Goal: Contribute content

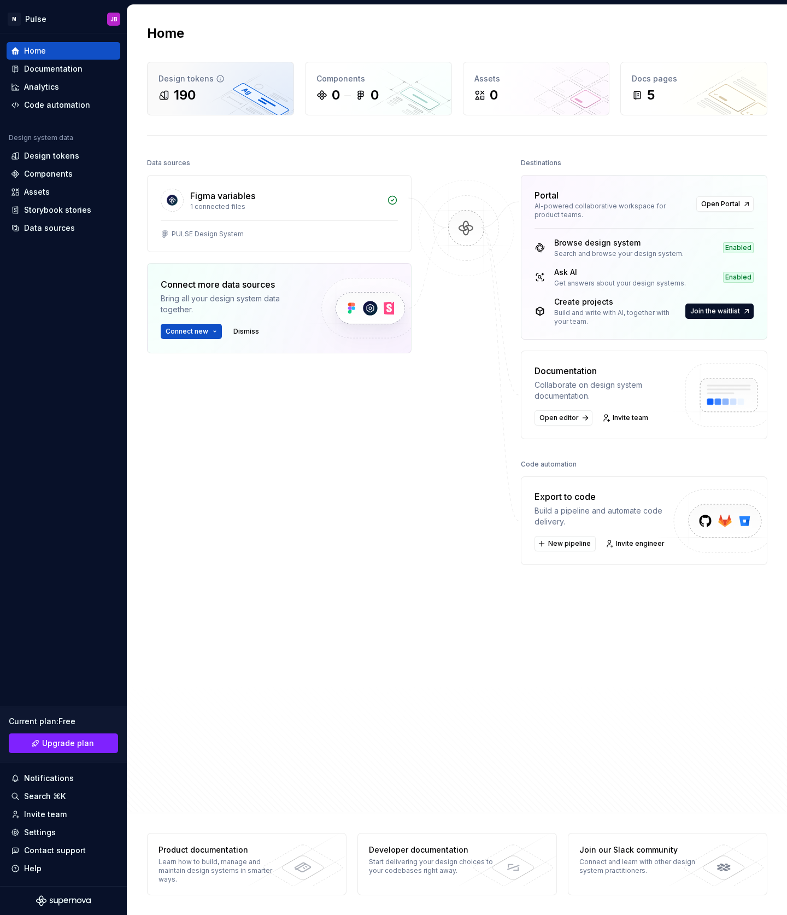
click at [240, 92] on div "190" at bounding box center [221, 94] width 124 height 17
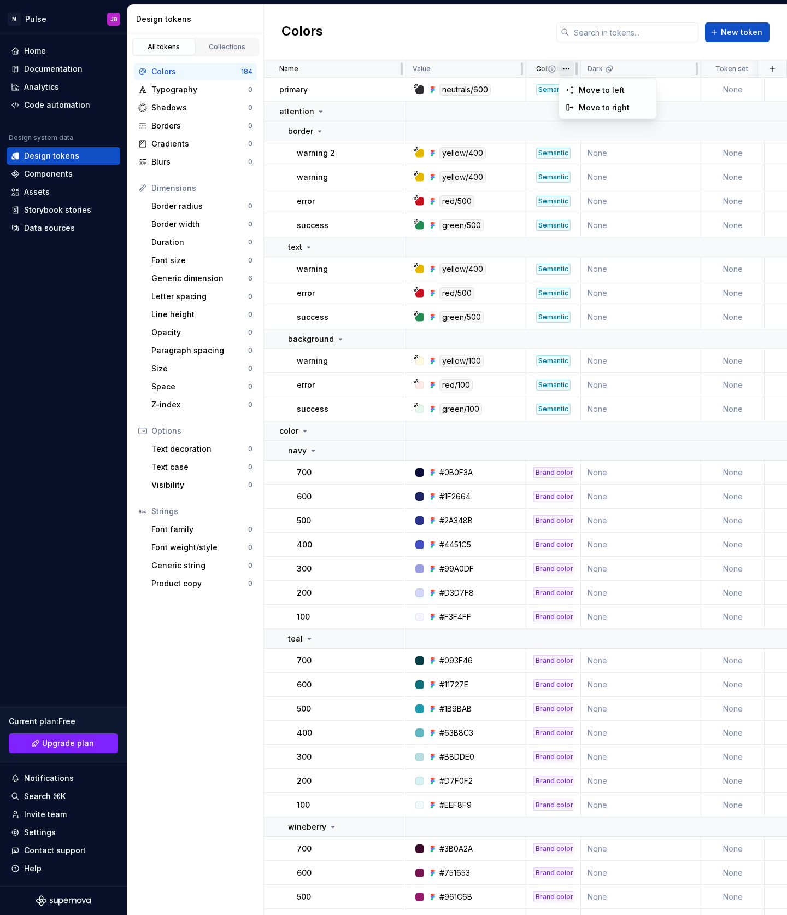
click at [566, 72] on html "M Pulse JB Home Documentation Analytics Code automation Design system data Desi…" at bounding box center [393, 457] width 787 height 915
click at [532, 69] on html "M Pulse JB Home Documentation Analytics Code automation Design system data Desi…" at bounding box center [393, 457] width 787 height 915
click at [534, 68] on div "Collection" at bounding box center [553, 69] width 41 height 9
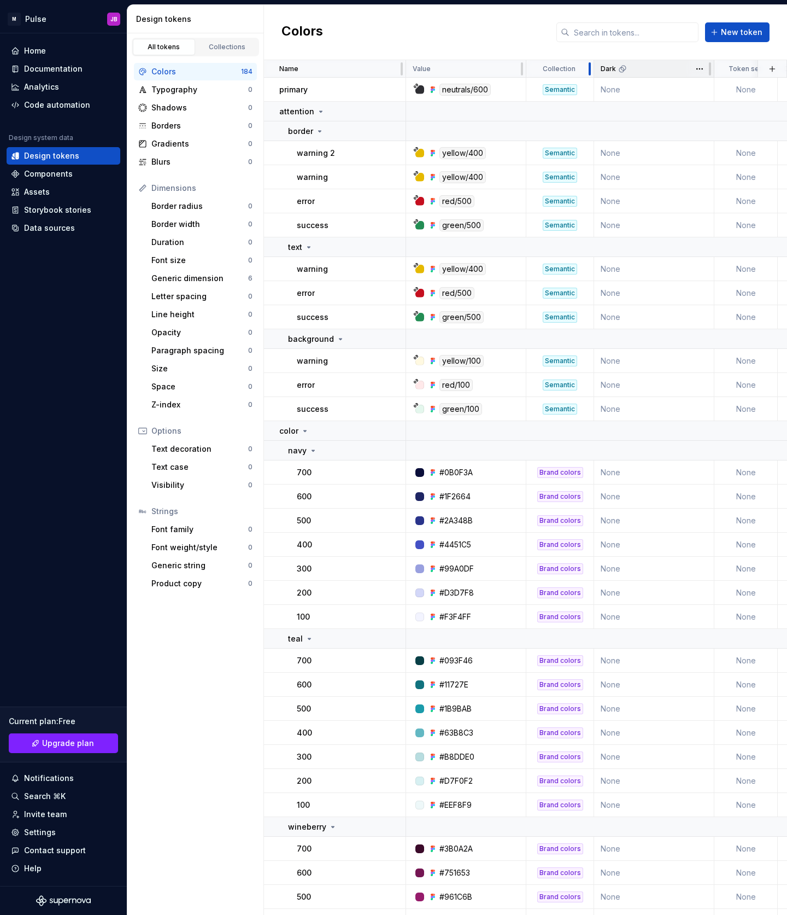
drag, startPoint x: 580, startPoint y: 71, endPoint x: 593, endPoint y: 70, distance: 13.2
click at [593, 70] on div at bounding box center [590, 68] width 9 height 17
click at [544, 71] on p "Collection" at bounding box center [559, 69] width 33 height 9
click at [562, 91] on div "Semantic" at bounding box center [560, 89] width 34 height 11
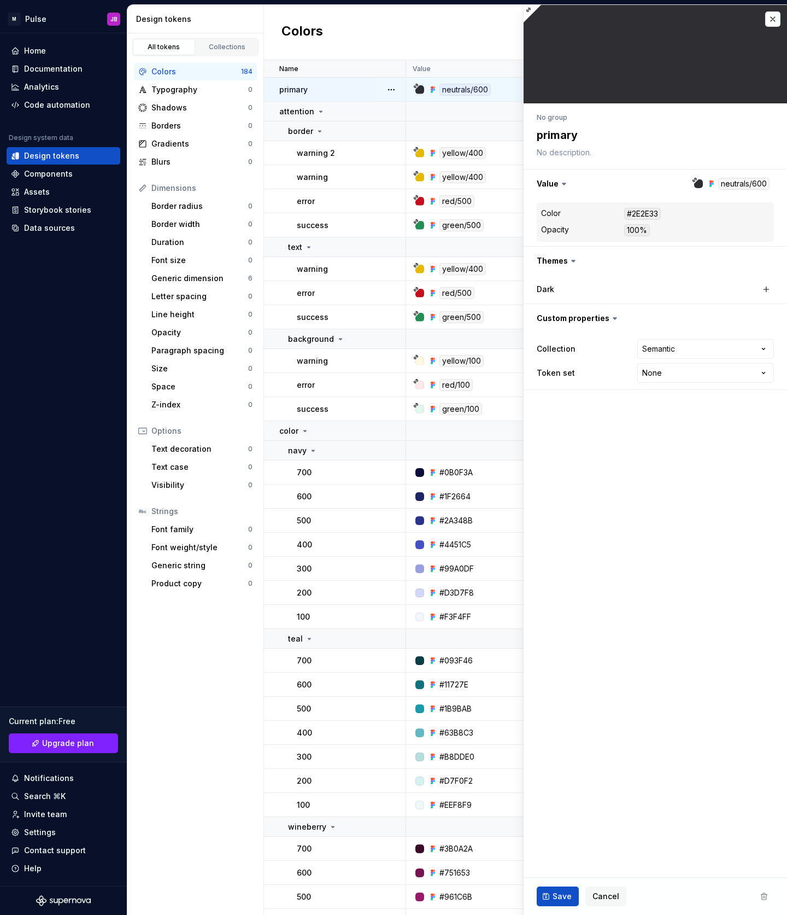
type textarea "*"
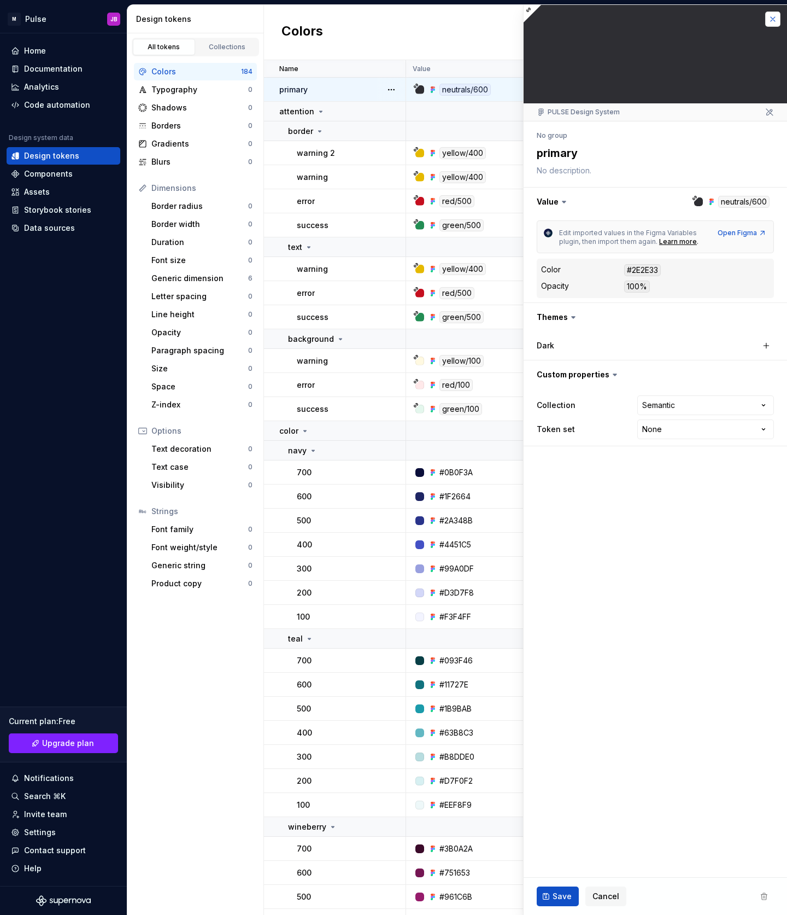
click at [773, 19] on button "button" at bounding box center [773, 18] width 15 height 15
